Goal: Use online tool/utility: Use online tool/utility

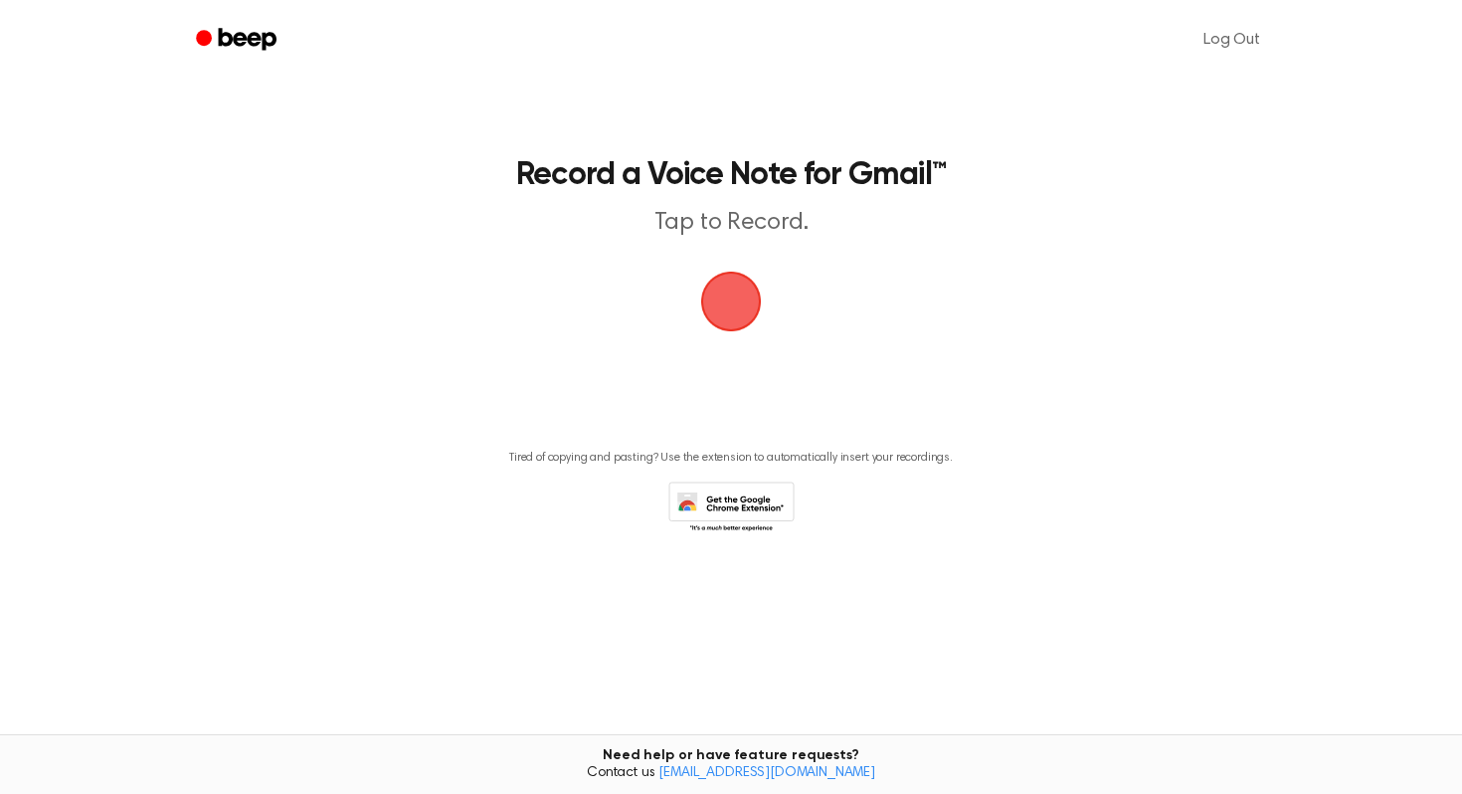
click at [734, 297] on span "button" at bounding box center [730, 301] width 98 height 98
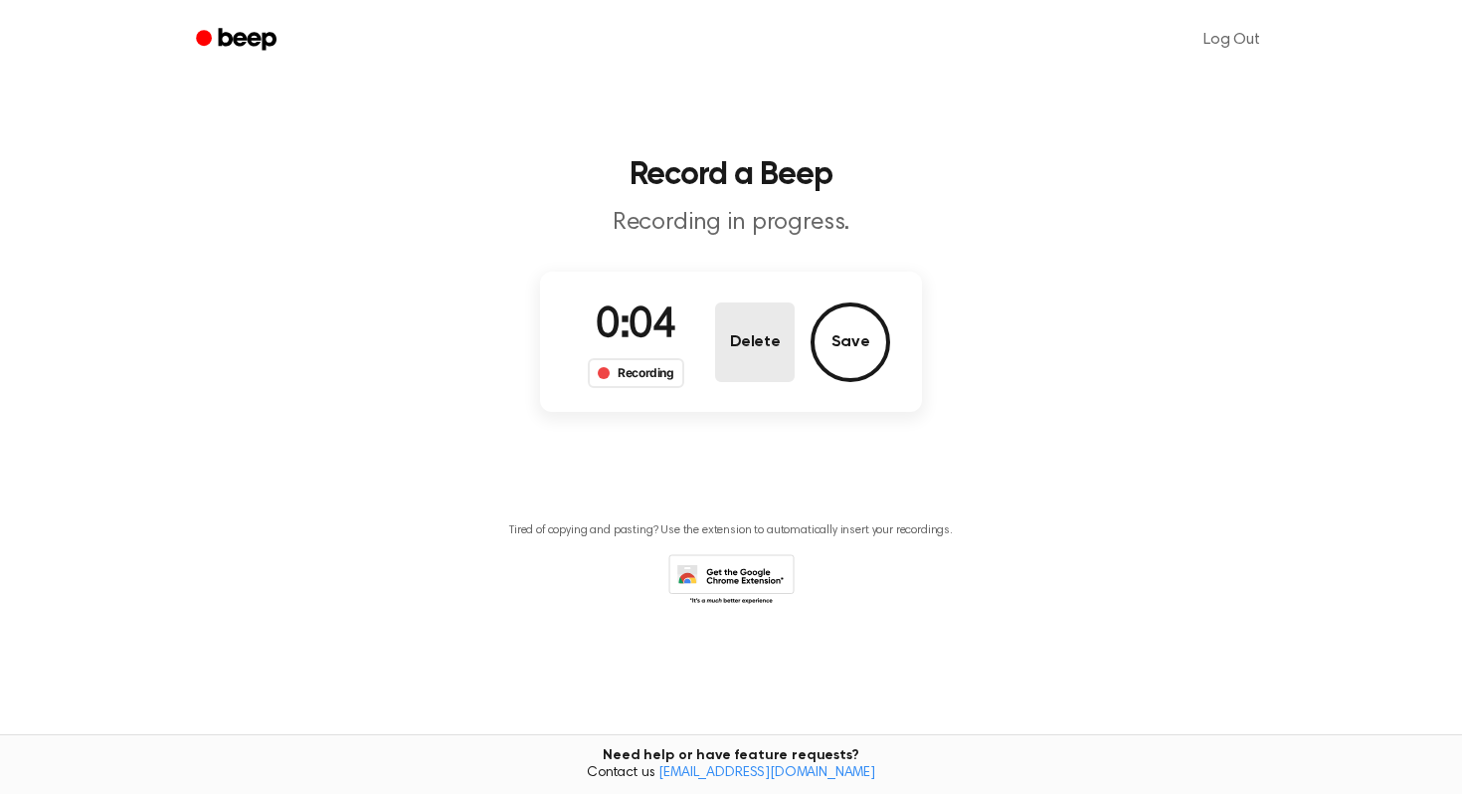
click at [758, 344] on button "Delete" at bounding box center [755, 342] width 80 height 80
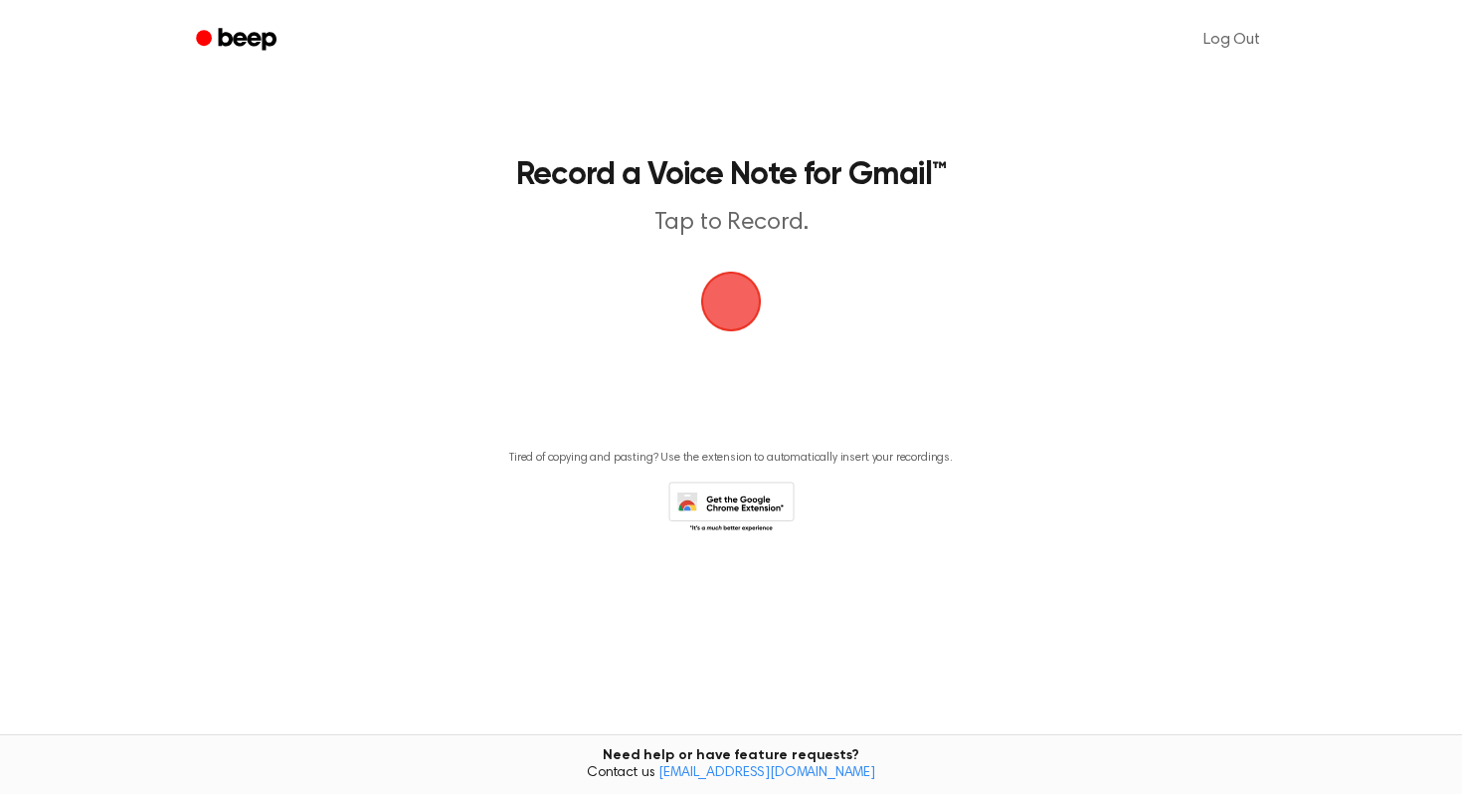
click at [732, 296] on span "button" at bounding box center [731, 302] width 68 height 68
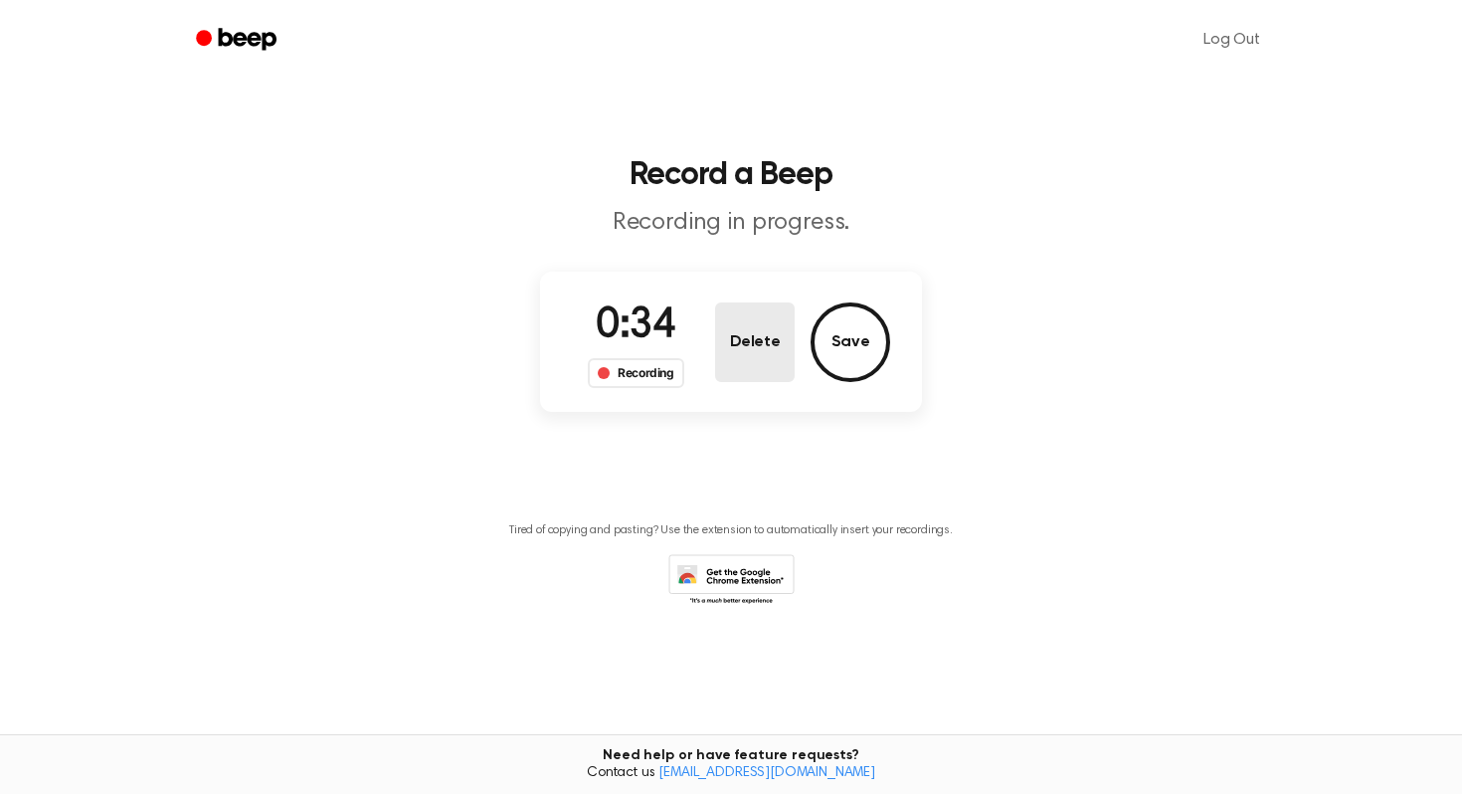
click at [757, 350] on button "Delete" at bounding box center [755, 342] width 80 height 80
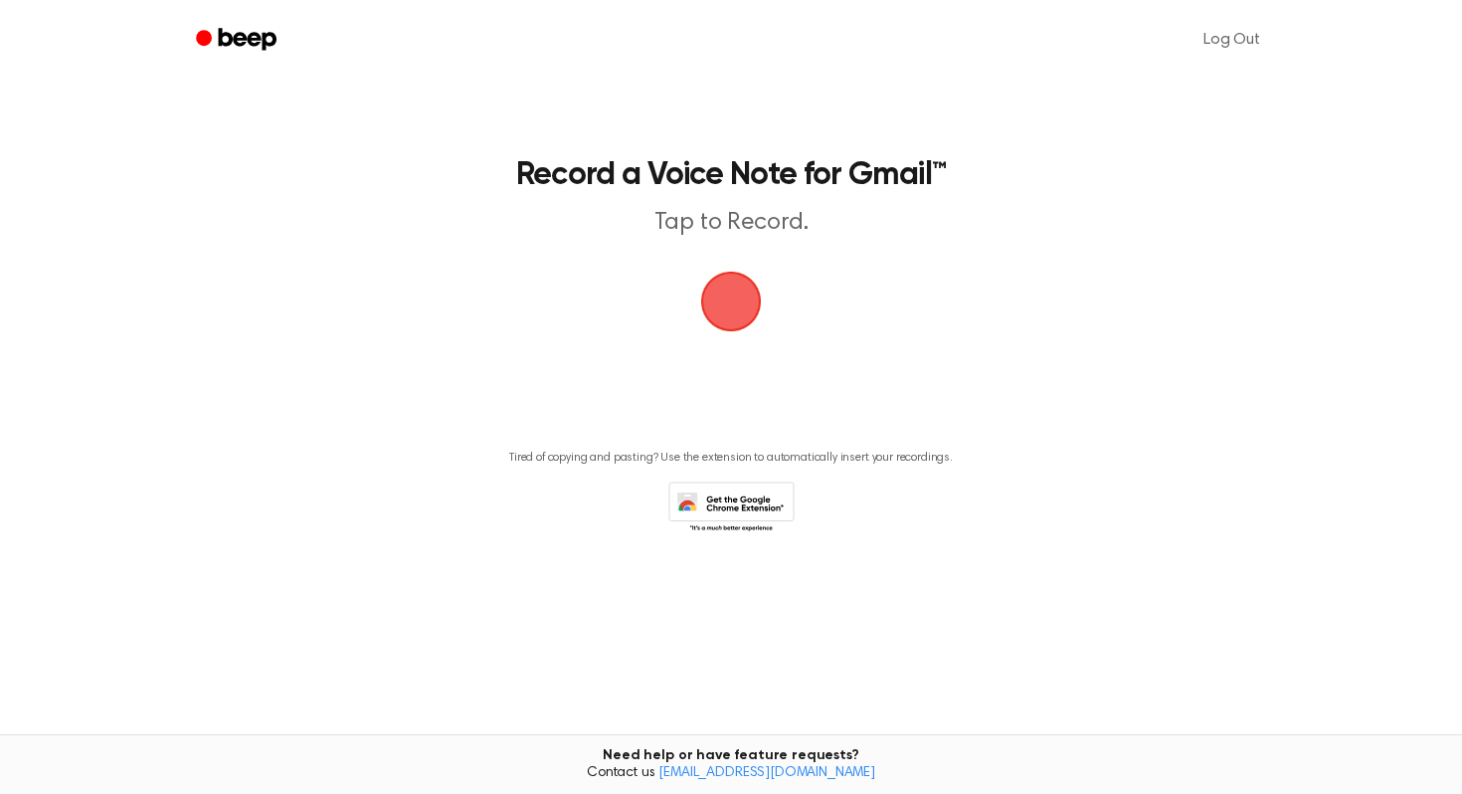
click at [740, 311] on span "button" at bounding box center [731, 302] width 61 height 61
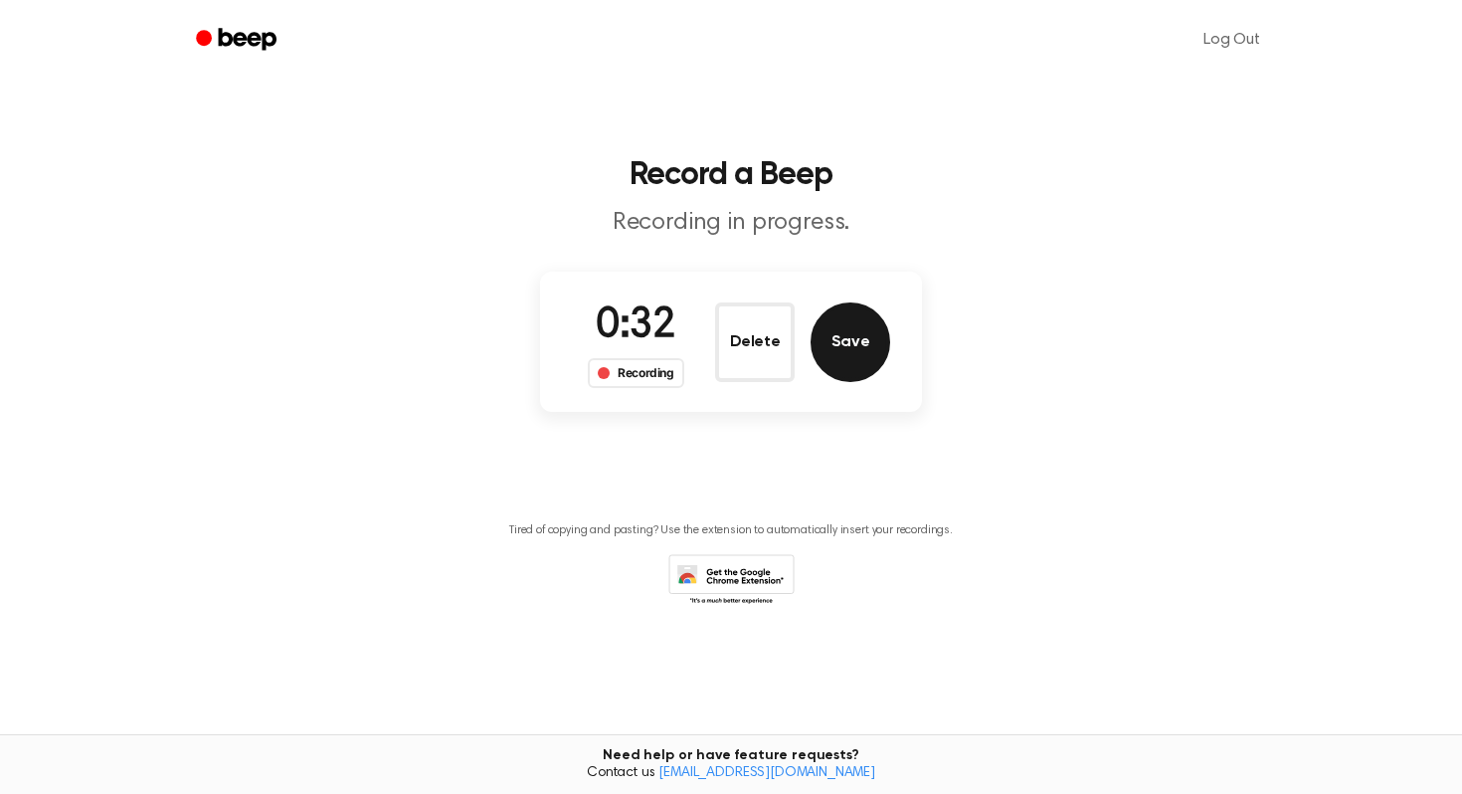
click at [857, 341] on button "Save" at bounding box center [851, 342] width 80 height 80
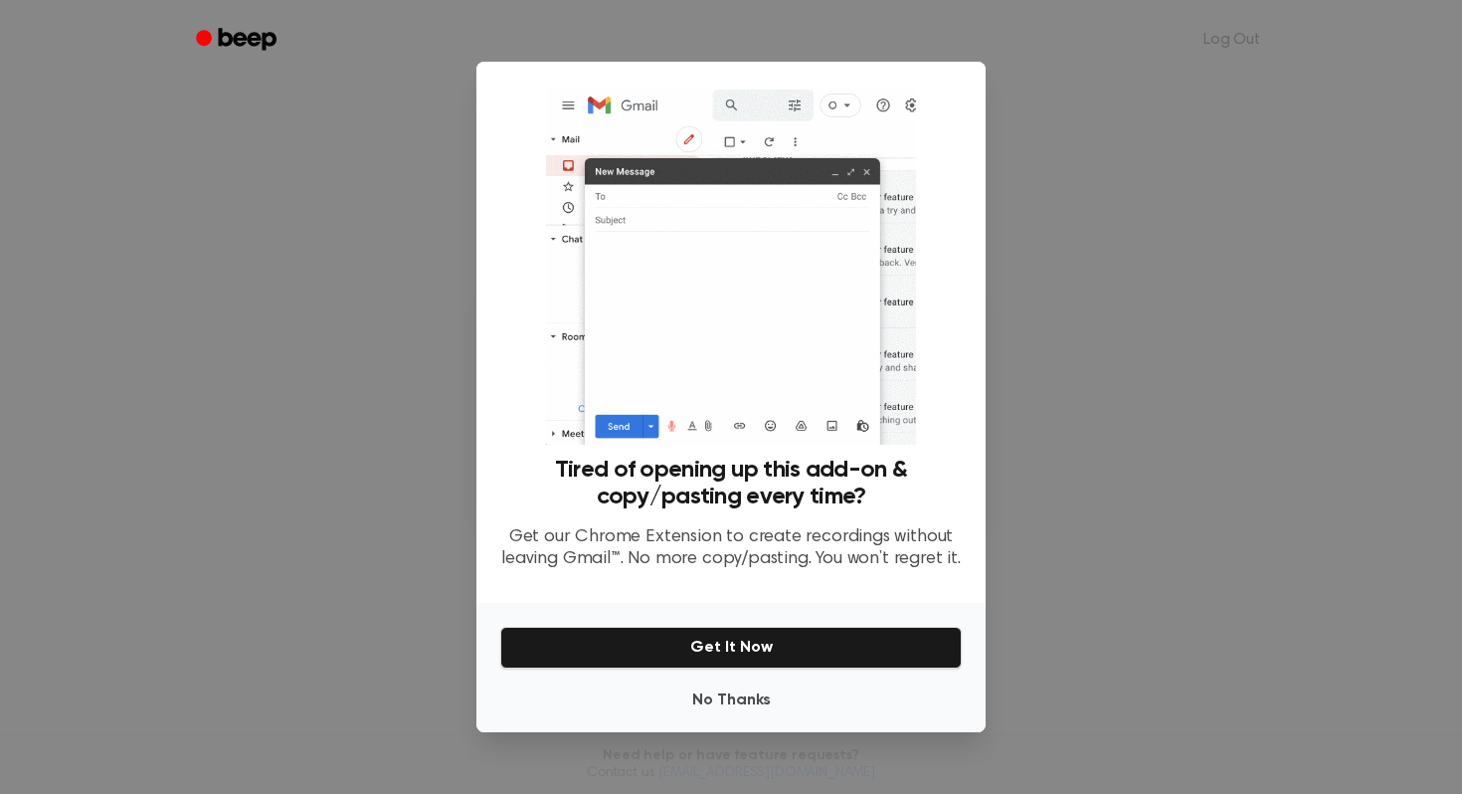
scroll to position [0, 7]
click at [752, 653] on button "Get It Now" at bounding box center [731, 648] width 462 height 42
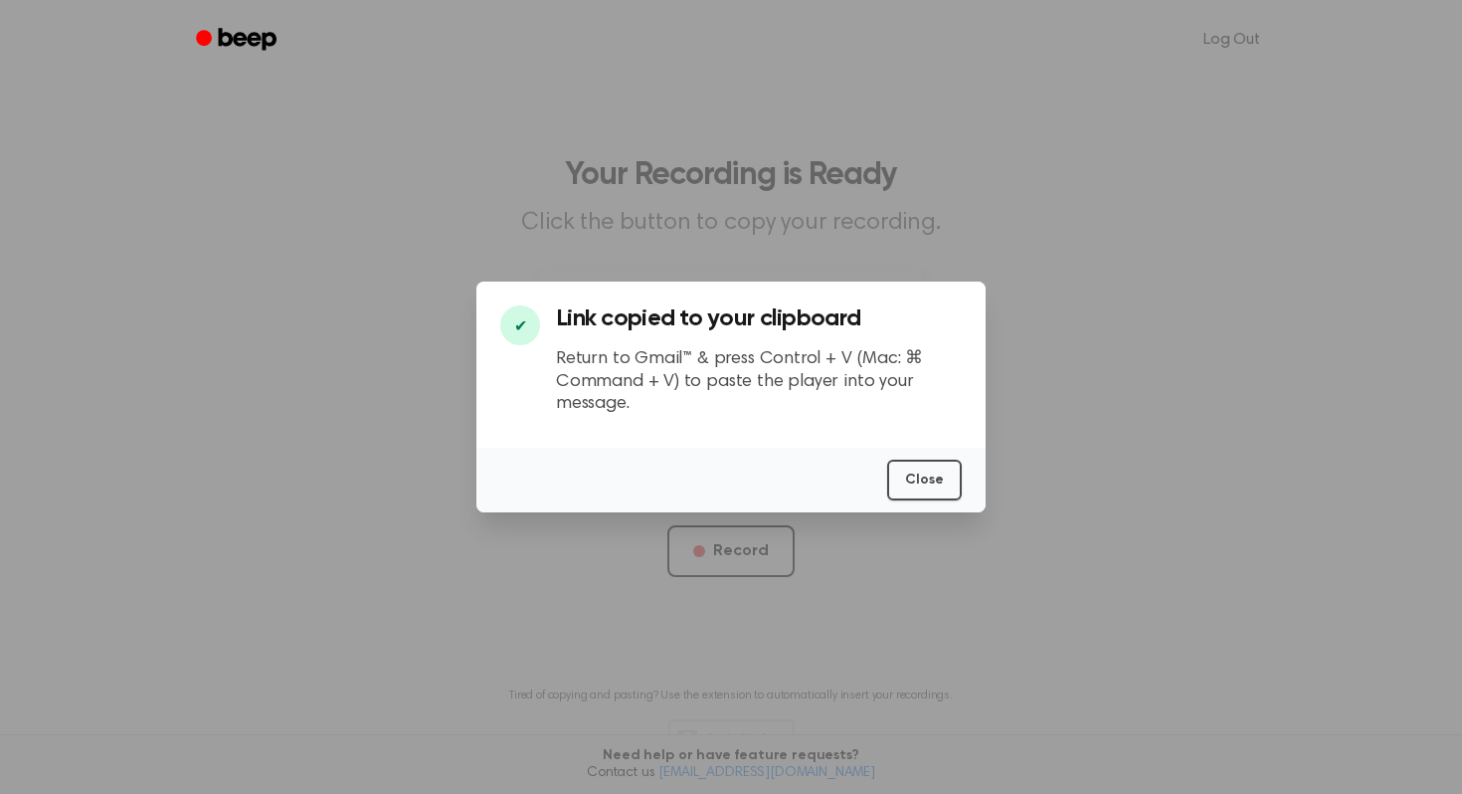
scroll to position [0, 0]
click at [911, 470] on button "Close" at bounding box center [924, 480] width 75 height 41
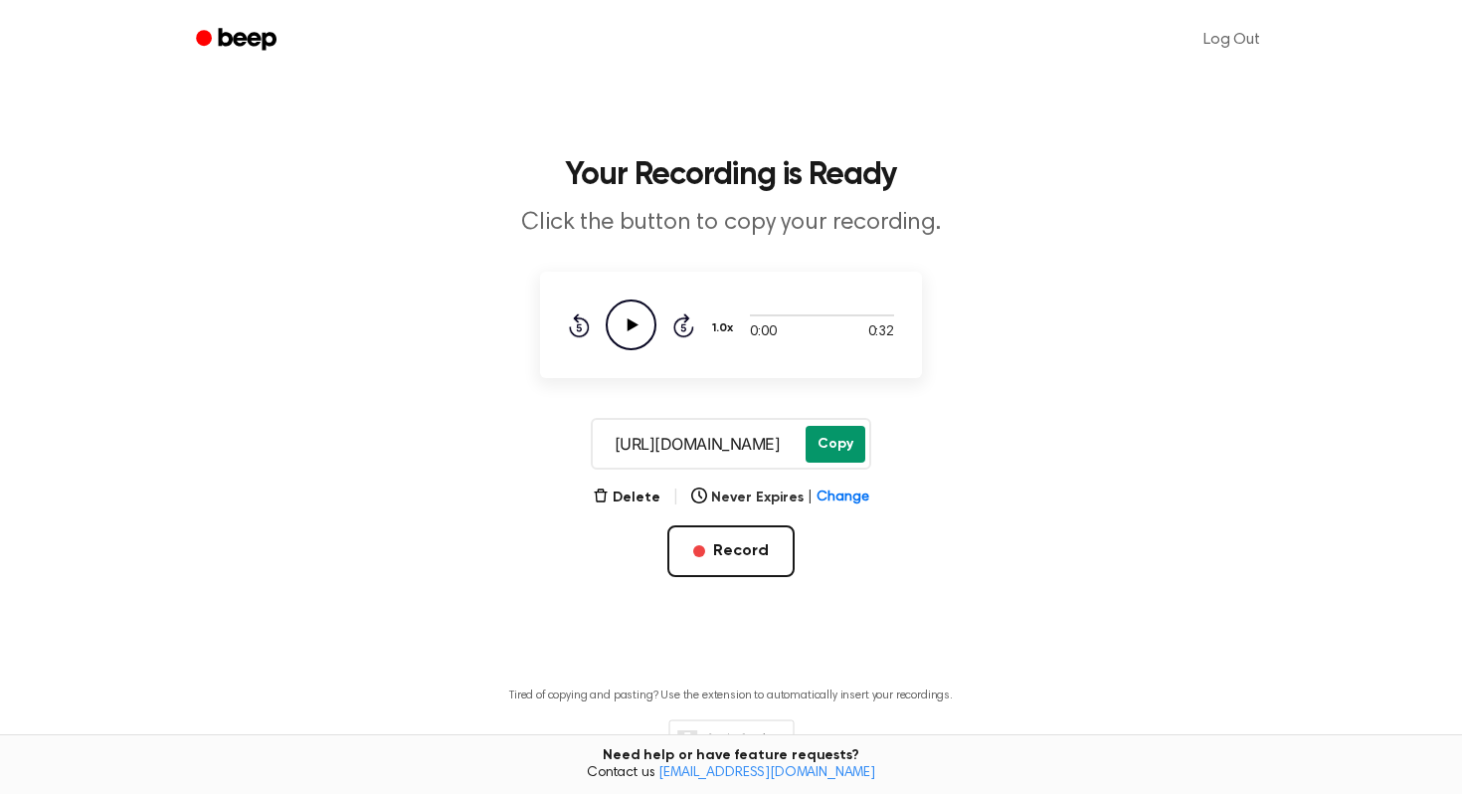
click at [836, 440] on button "Copy" at bounding box center [836, 444] width 60 height 37
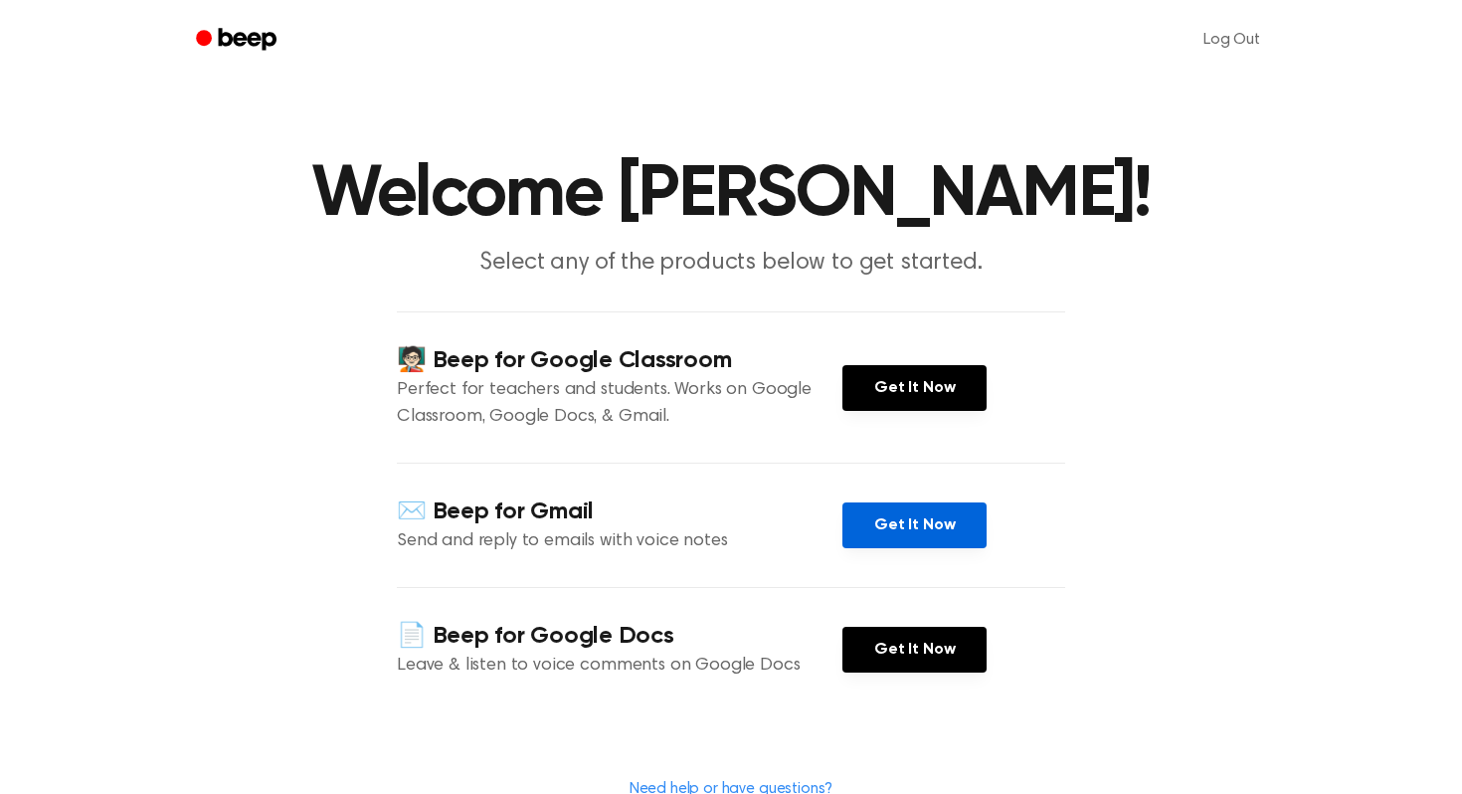
click at [888, 526] on link "Get It Now" at bounding box center [915, 525] width 144 height 46
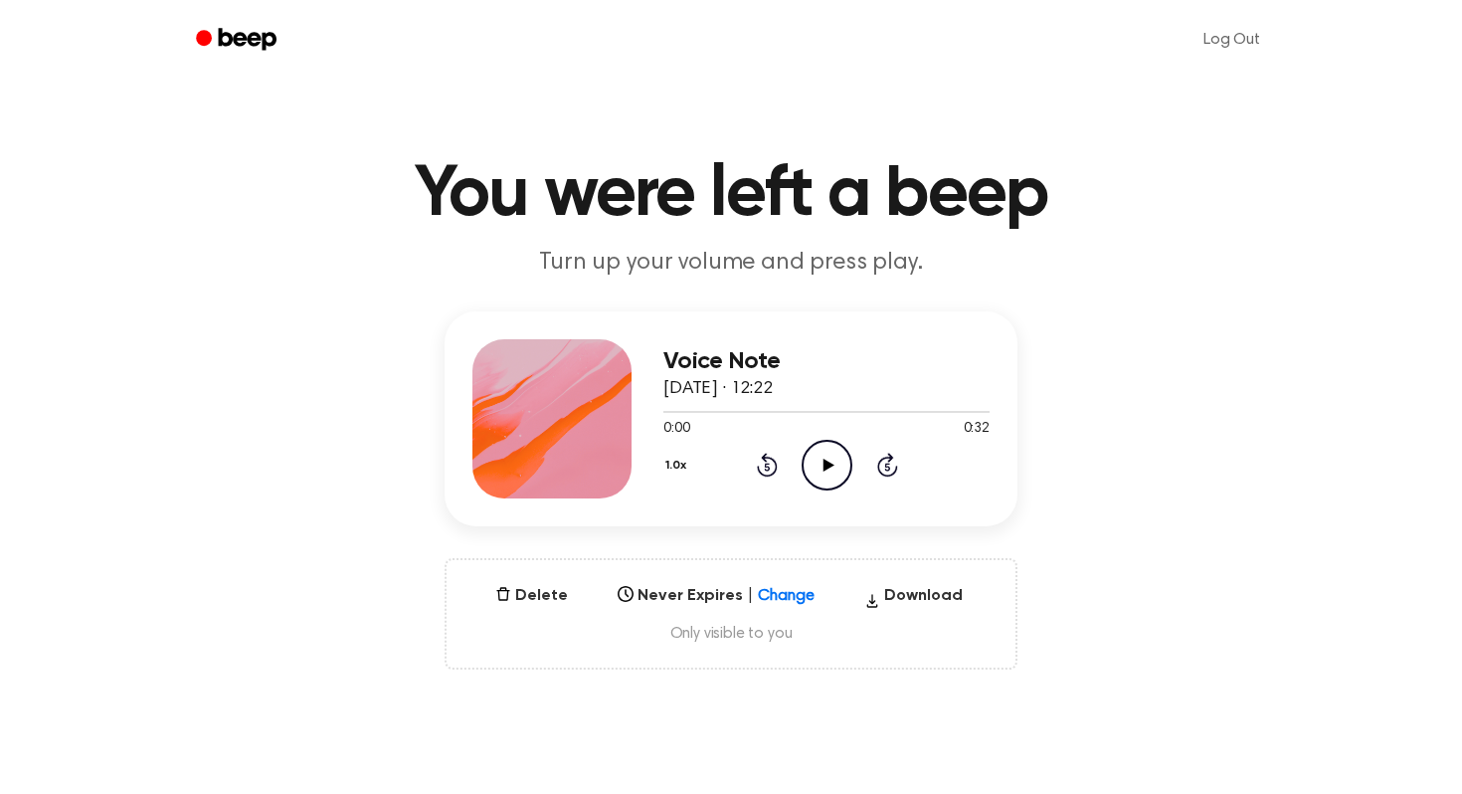
click at [825, 468] on icon at bounding box center [828, 465] width 11 height 13
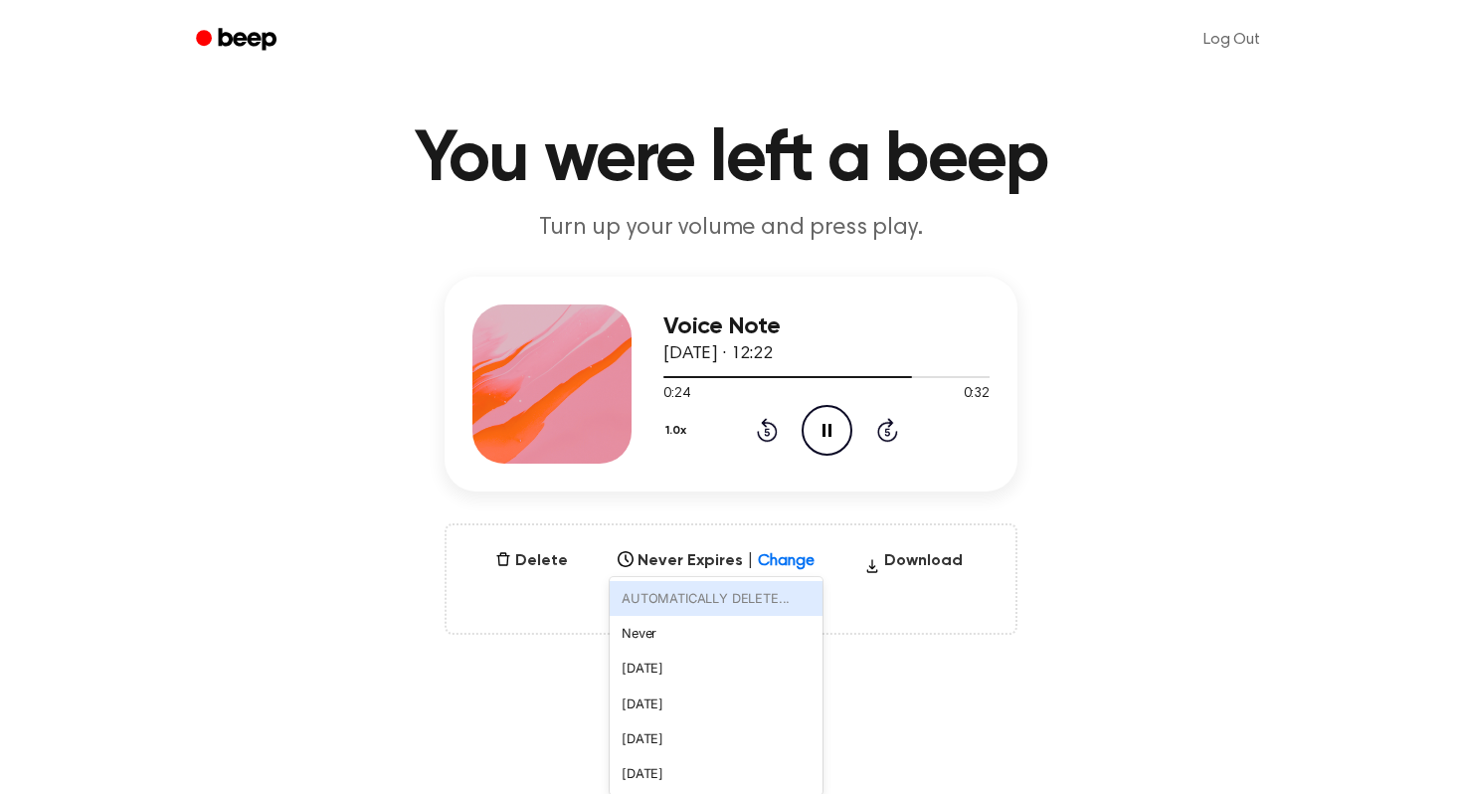
click at [793, 569] on div "option AUTOMATICALLY DELETE... focused disabled, 1 of 6. 6 results available. U…" at bounding box center [716, 555] width 213 height 28
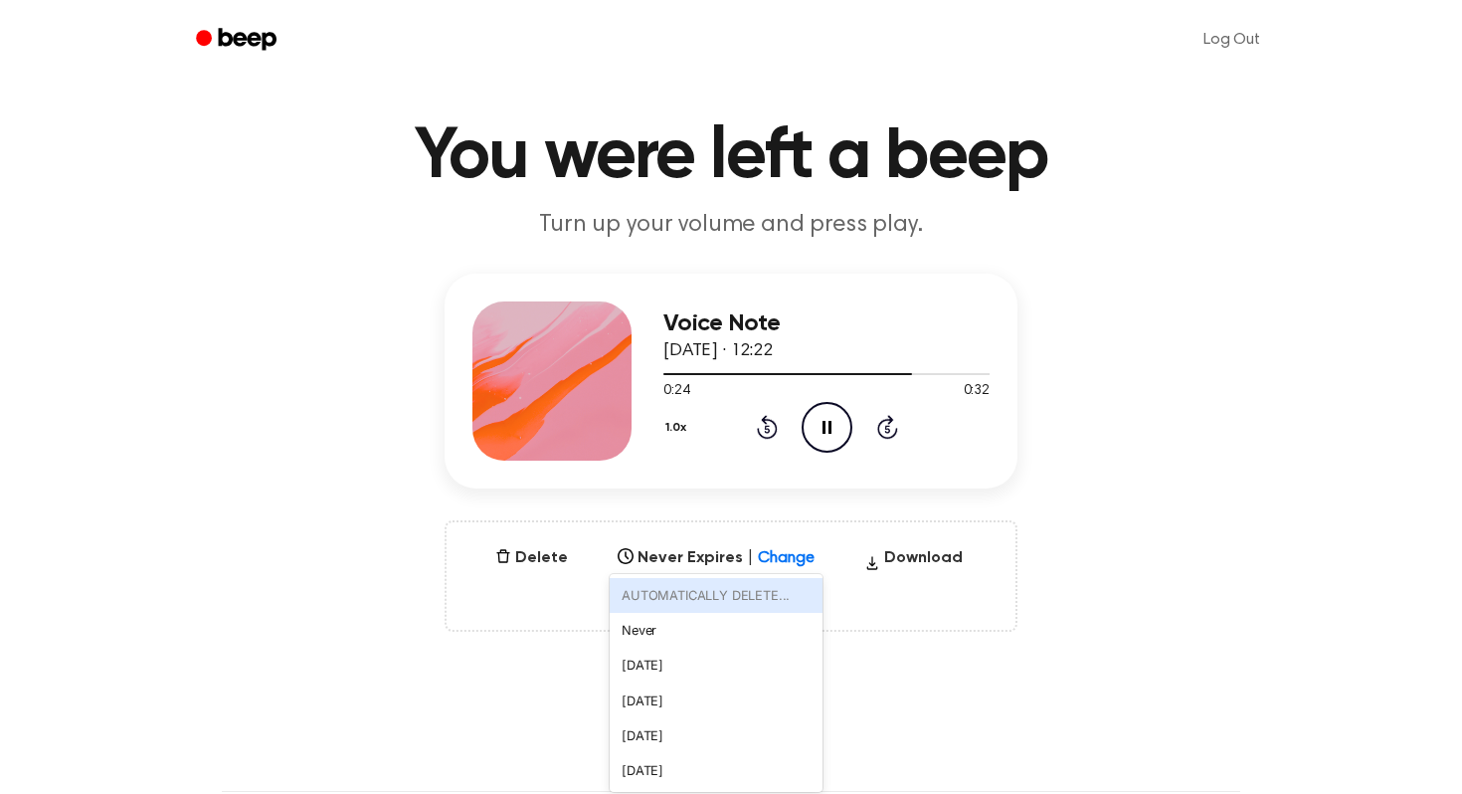
scroll to position [44, 0]
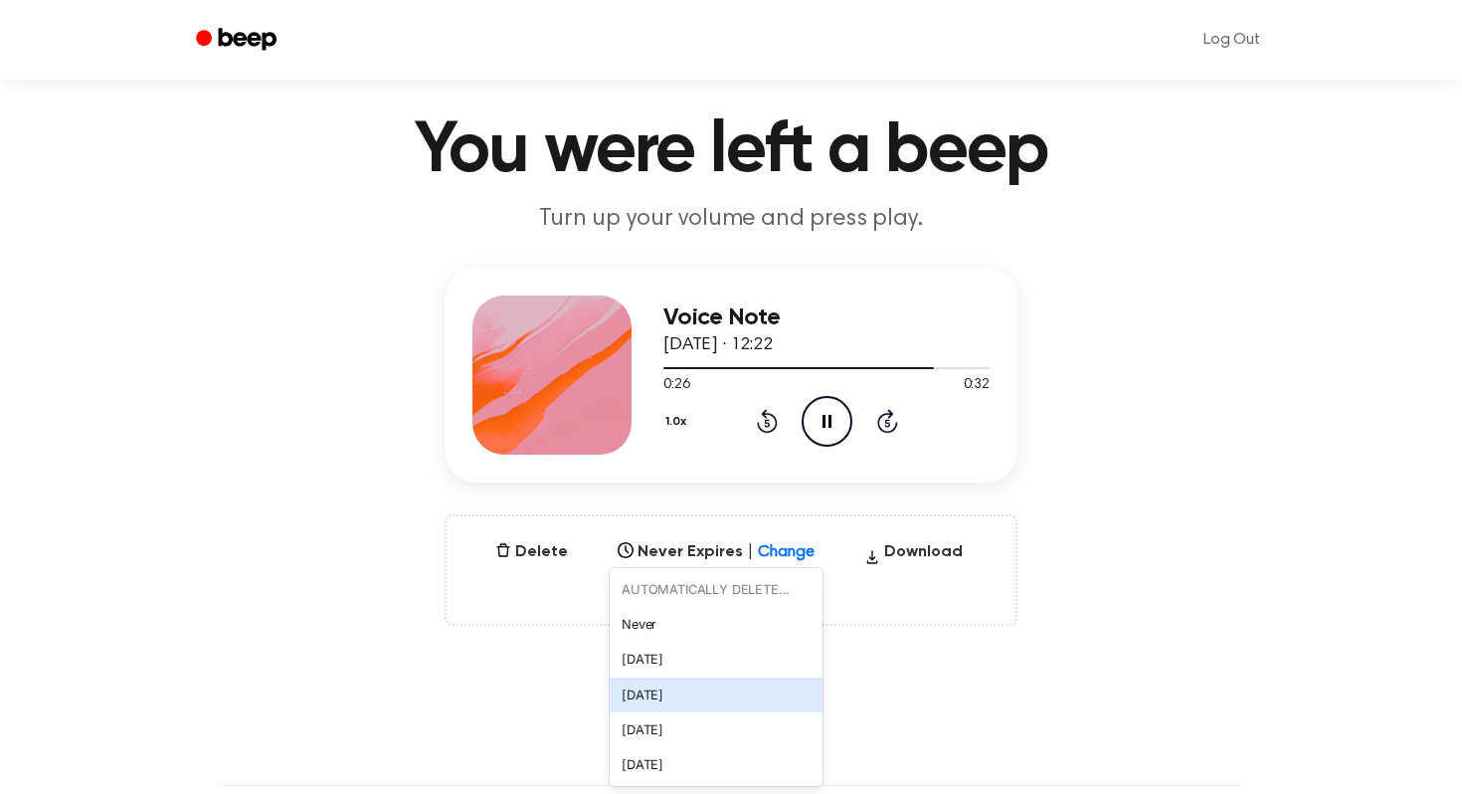
click at [746, 693] on div "In 1 Week" at bounding box center [716, 694] width 213 height 35
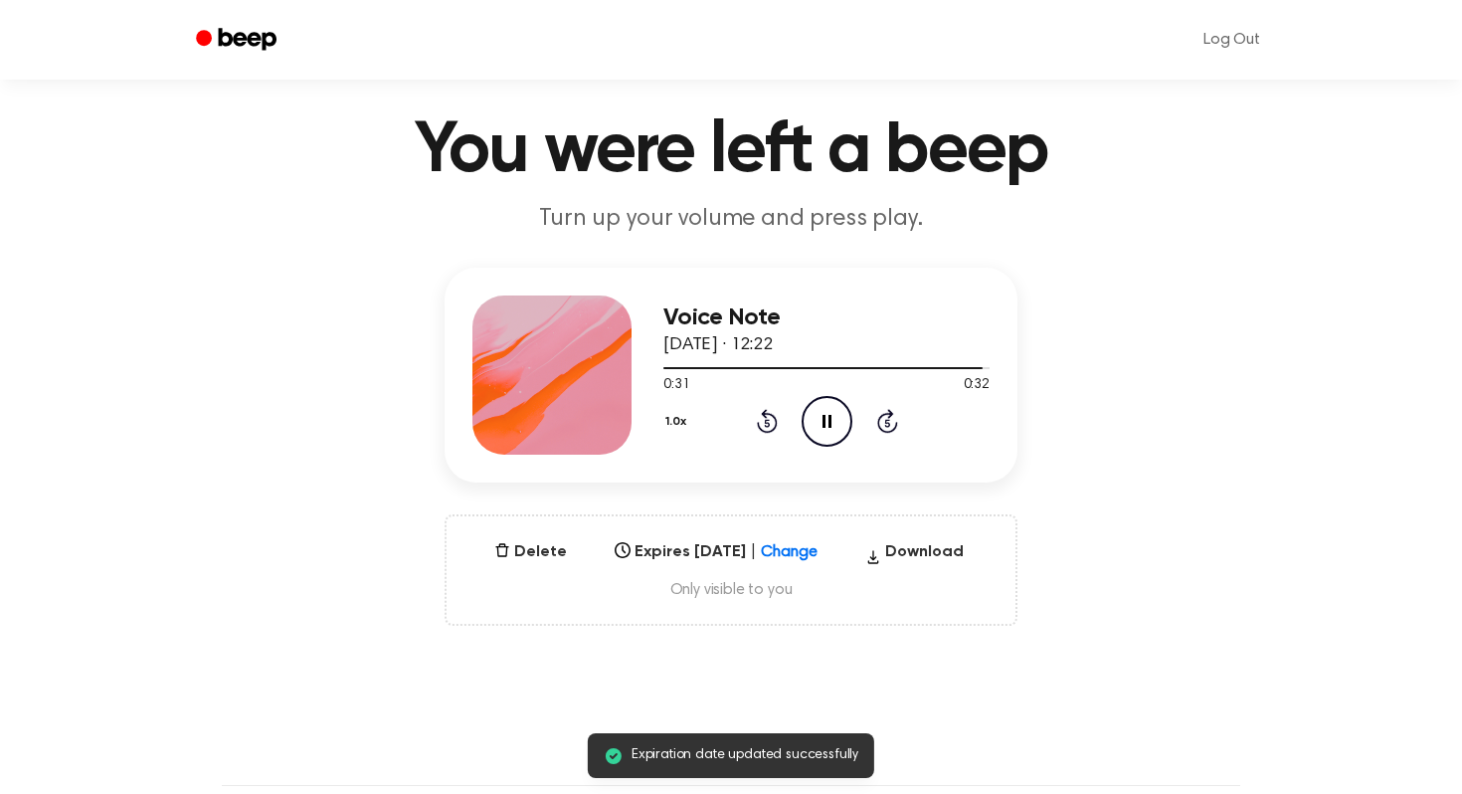
click at [829, 425] on icon at bounding box center [827, 421] width 9 height 13
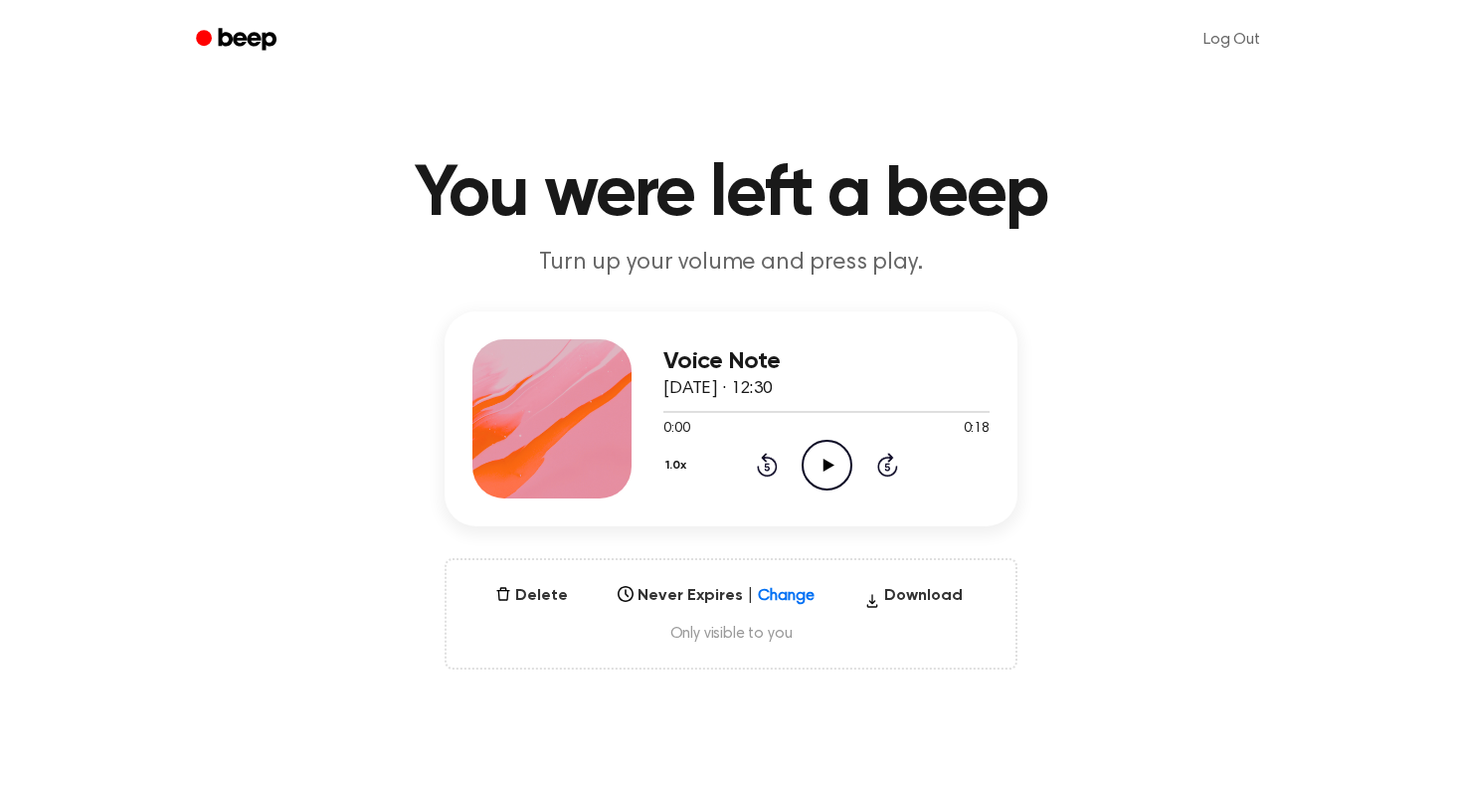
click at [839, 452] on icon "Play Audio" at bounding box center [827, 465] width 51 height 51
click at [823, 475] on icon "Play Audio" at bounding box center [827, 465] width 51 height 51
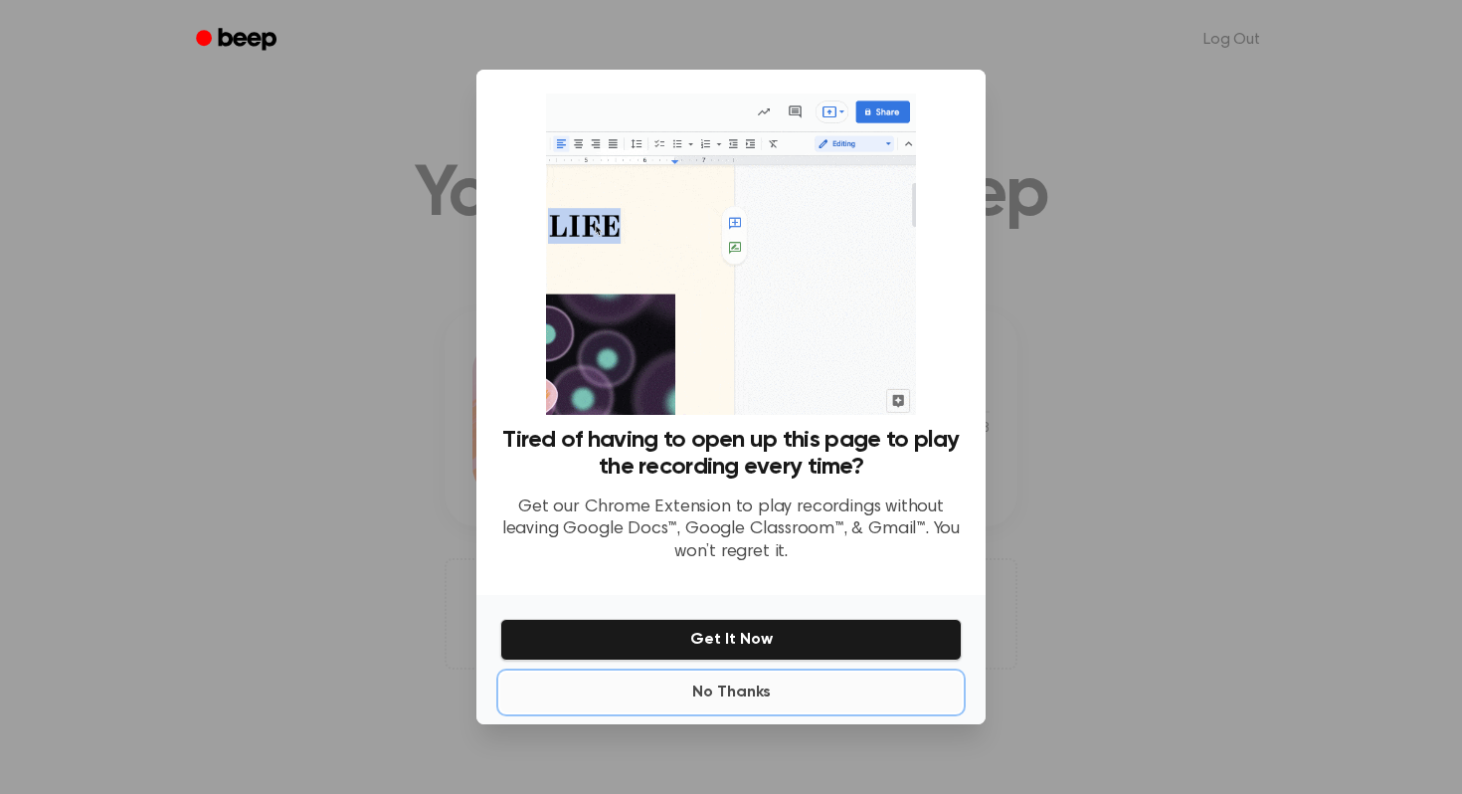
click at [752, 694] on button "No Thanks" at bounding box center [731, 692] width 462 height 40
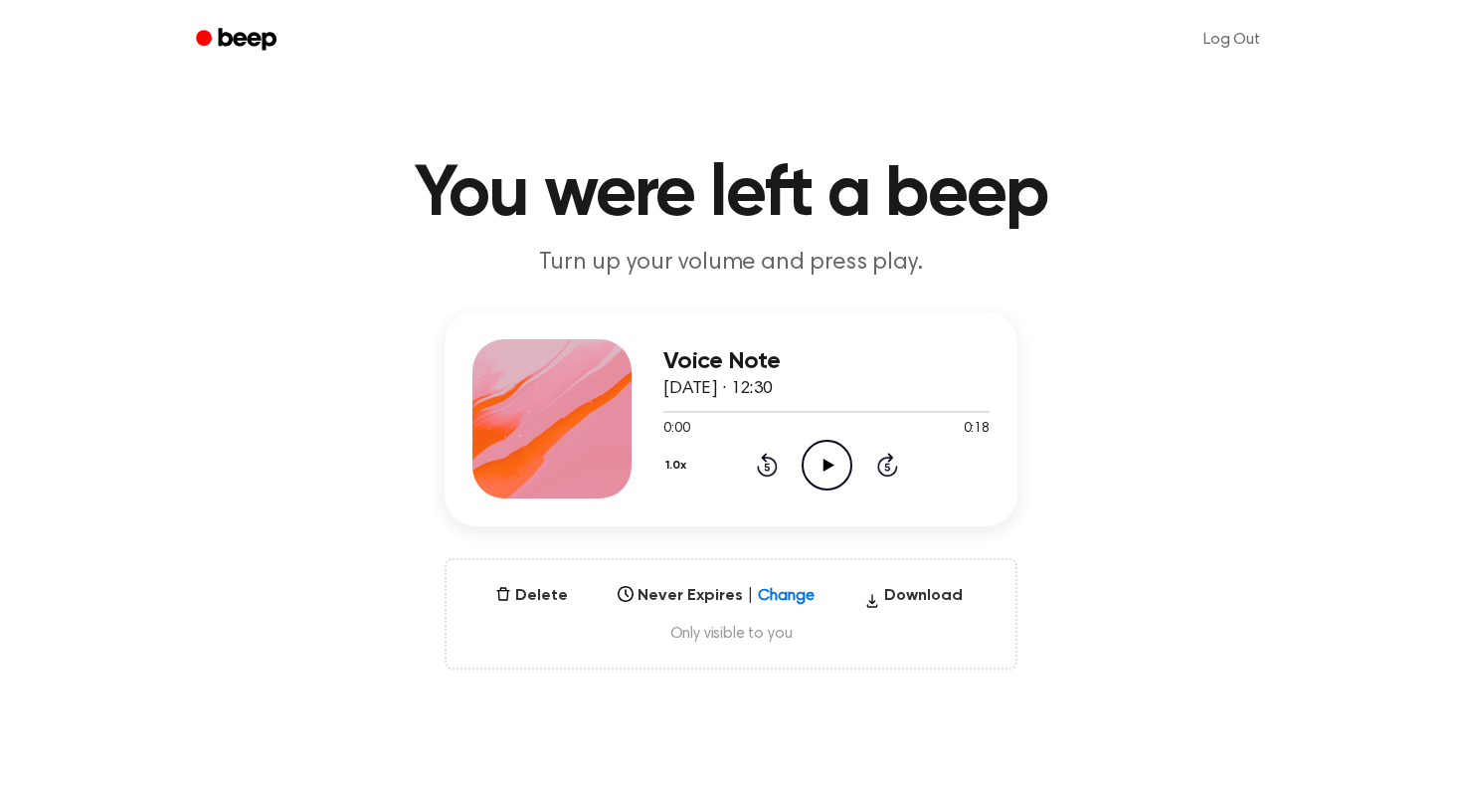
click at [829, 465] on icon at bounding box center [828, 465] width 11 height 13
click at [829, 465] on icon at bounding box center [827, 465] width 9 height 13
